Goal: Use online tool/utility: Utilize a website feature to perform a specific function

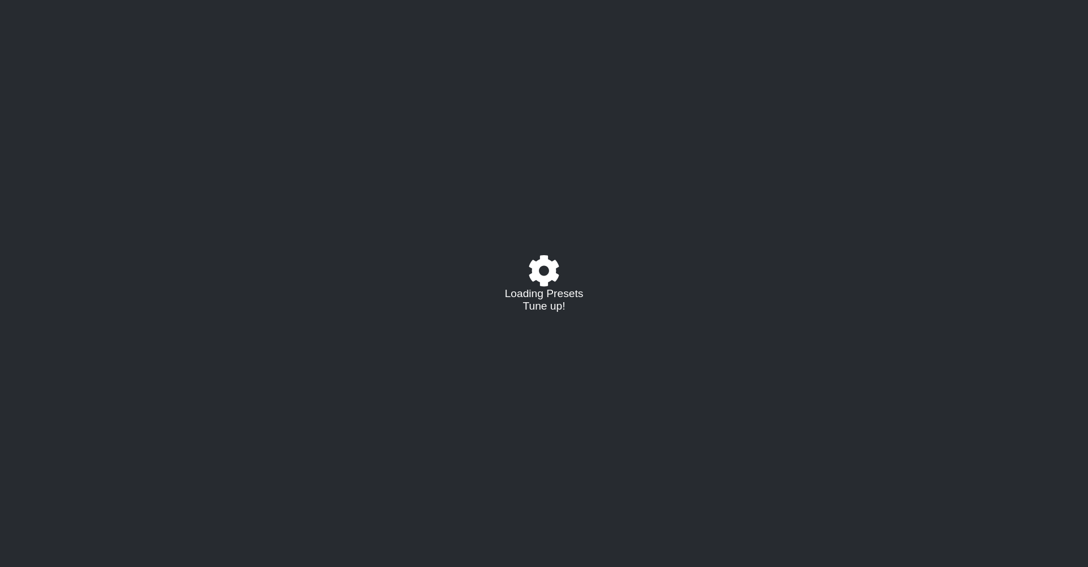
select select "C"
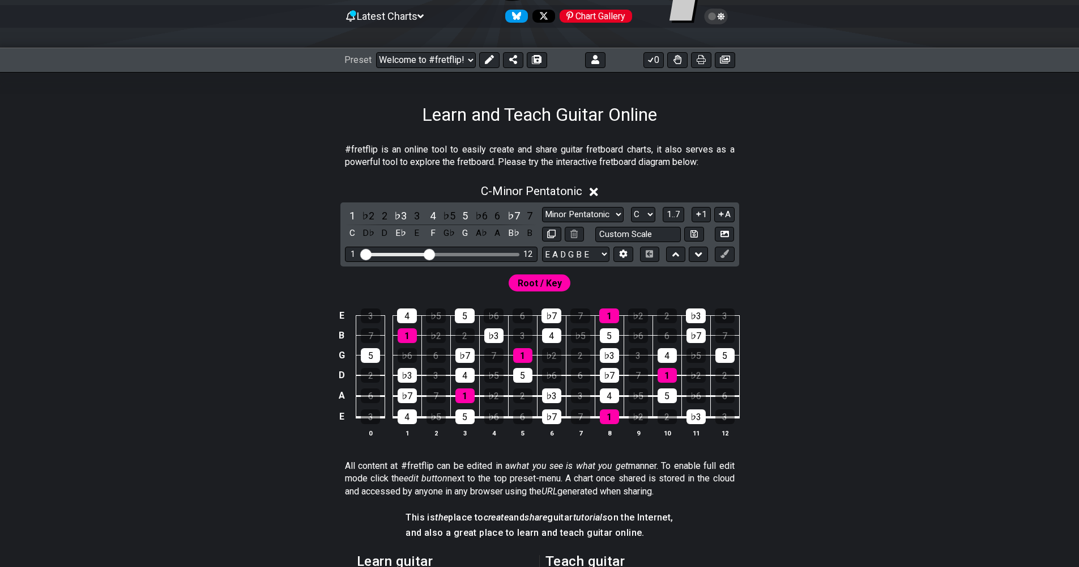
scroll to position [113, 0]
click at [605, 253] on select "E A D G B E E A D G B E E A D G B E B E A D F♯ B A D G C E A D A D G B E E♭ A♭ …" at bounding box center [575, 253] width 67 height 15
click at [810, 282] on div "Root / Key" at bounding box center [540, 279] width 884 height 27
click at [452, 250] on div "1 12" at bounding box center [441, 253] width 193 height 15
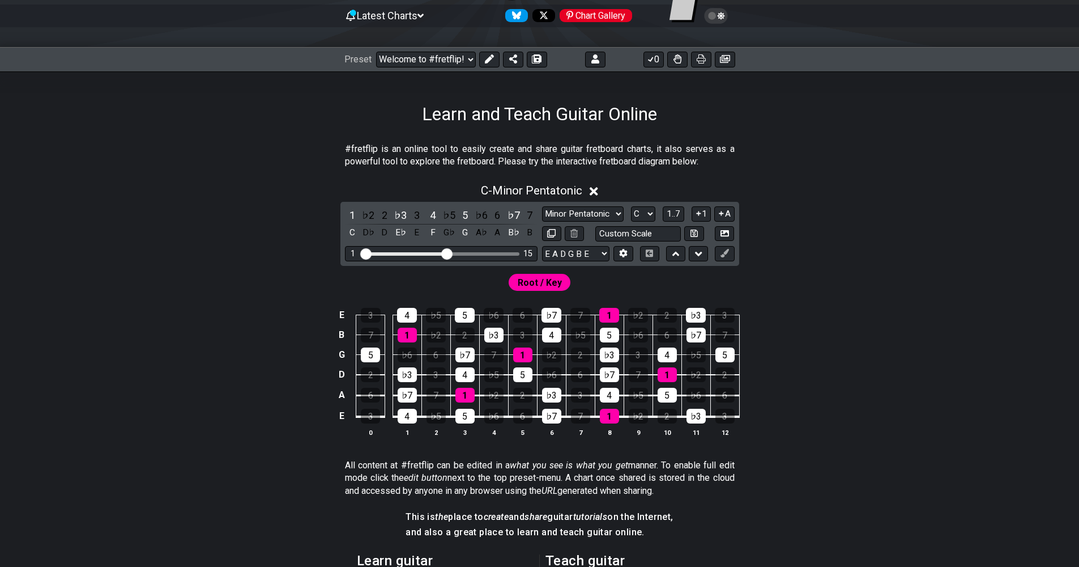
drag, startPoint x: 432, startPoint y: 252, endPoint x: 444, endPoint y: 254, distance: 12.1
click at [444, 253] on input "Visible fret range" at bounding box center [441, 253] width 161 height 0
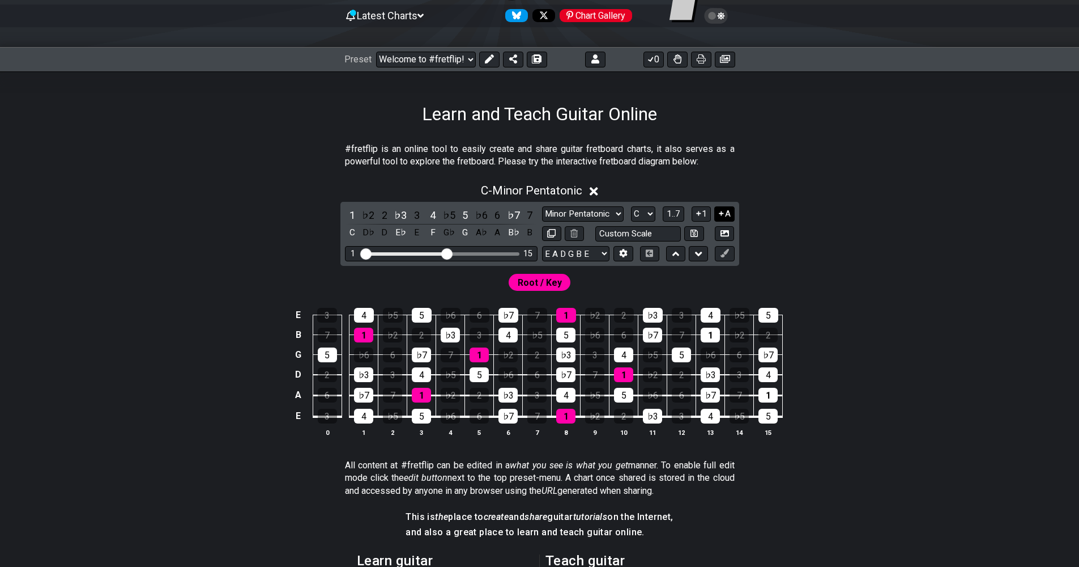
click at [727, 208] on button "A" at bounding box center [724, 213] width 20 height 15
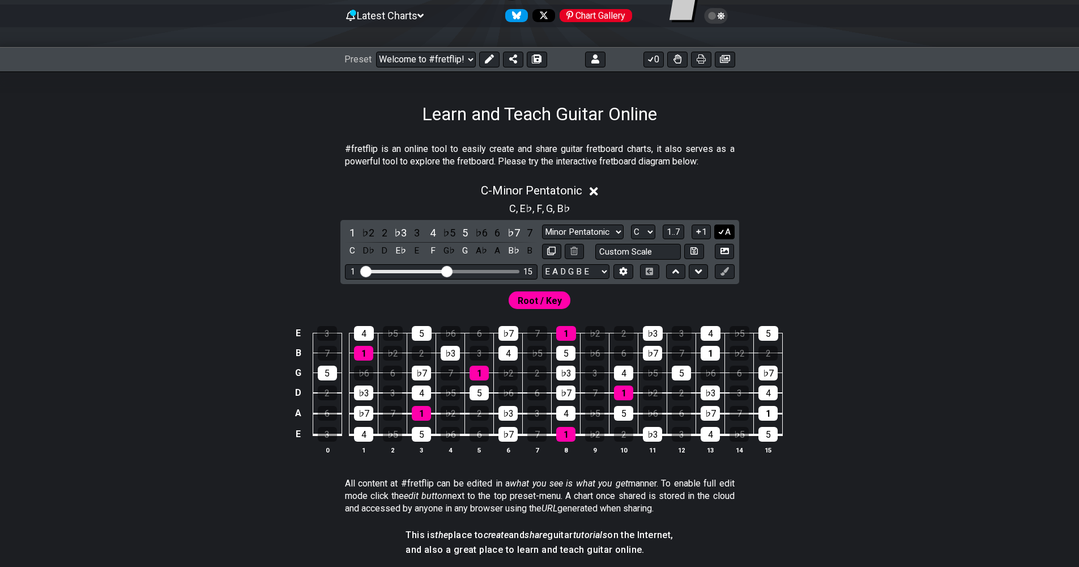
click at [724, 228] on icon at bounding box center [721, 231] width 11 height 8
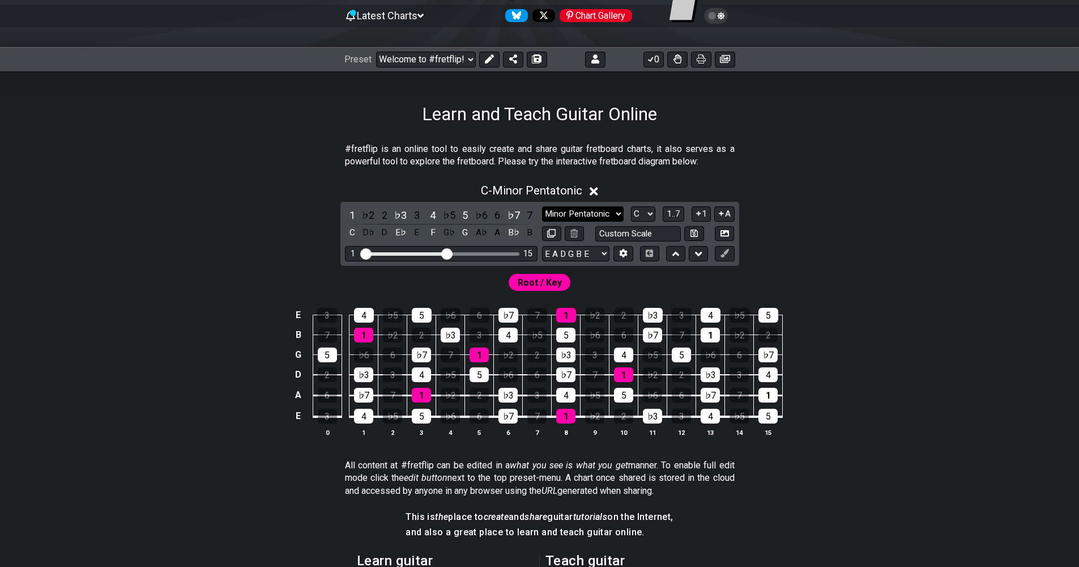
click at [616, 210] on select "Minor Pentatonic Click to edit Minor Pentatonic Major Pentatonic Minor Blues Ma…" at bounding box center [583, 213] width 82 height 15
select select "Major Pentatonic"
click at [542, 206] on select "Minor Pentatonic Click to edit Minor Pentatonic Major Pentatonic Minor Blues Ma…" at bounding box center [583, 213] width 82 height 15
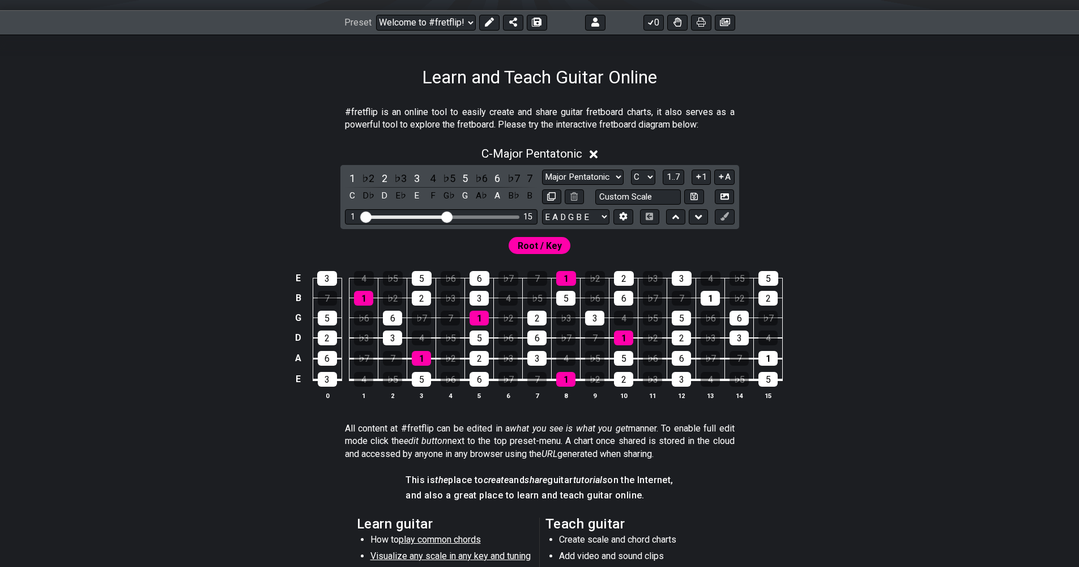
scroll to position [227, 0]
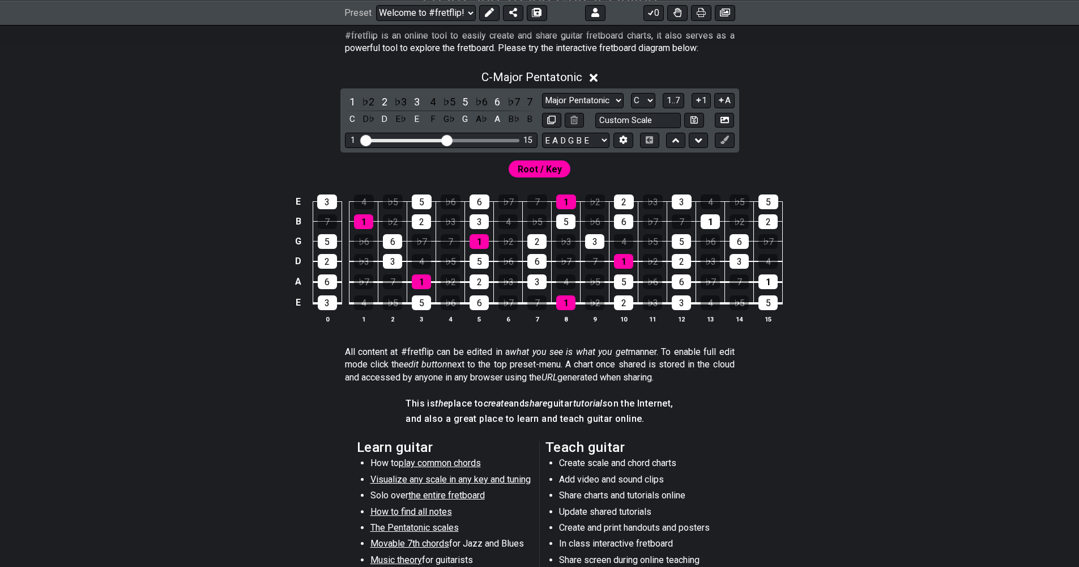
click at [447, 496] on span "the entire fretboard" at bounding box center [446, 495] width 76 height 11
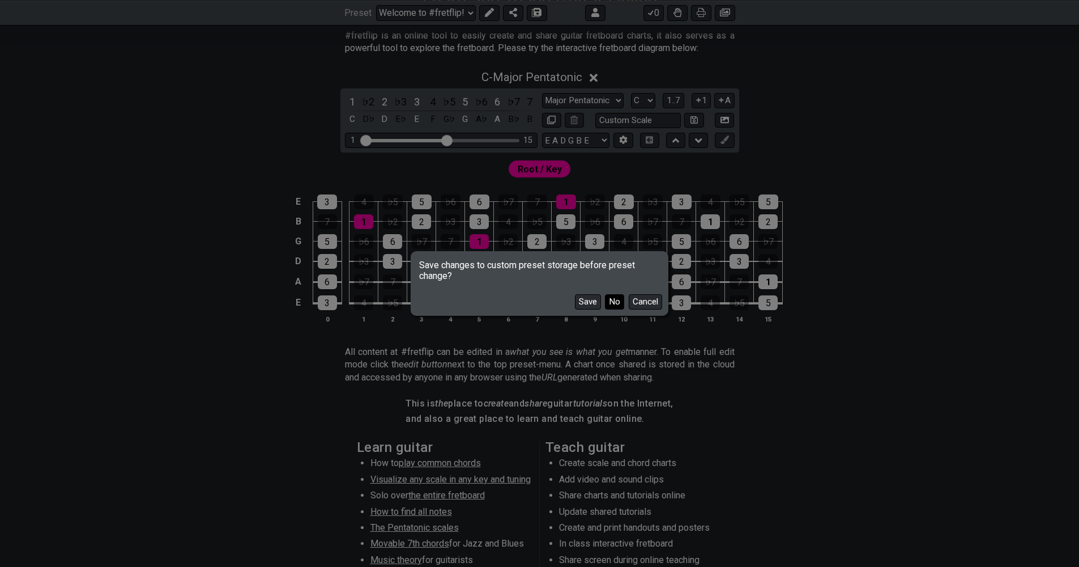
click at [611, 297] on button "No" at bounding box center [614, 301] width 19 height 15
select select "/how-to-solo"
select select "Minor Pentatonic"
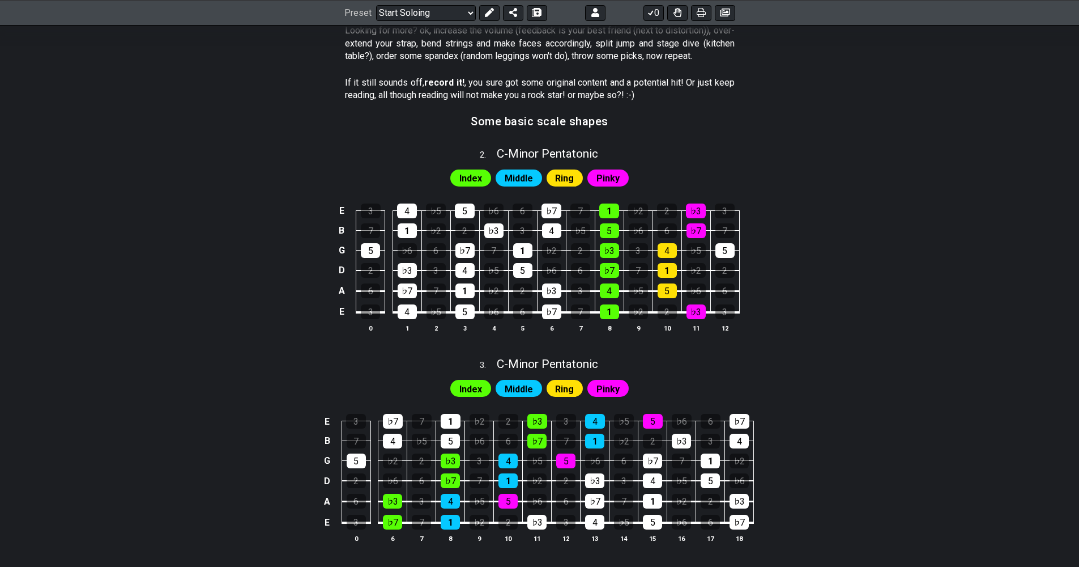
scroll to position [623, 0]
